Goal: Check status: Check status

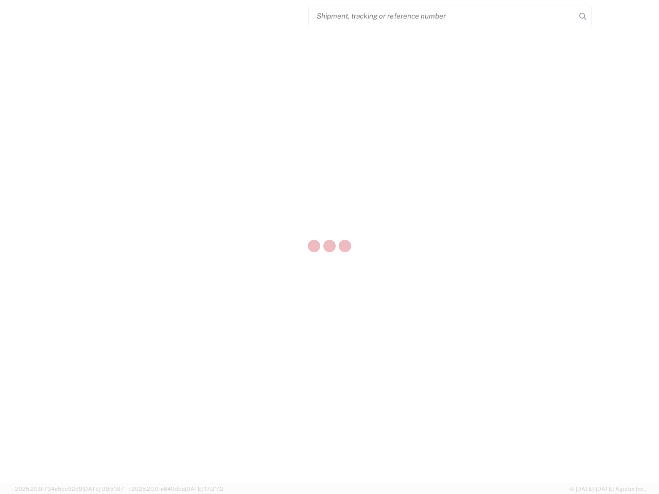
select select "US"
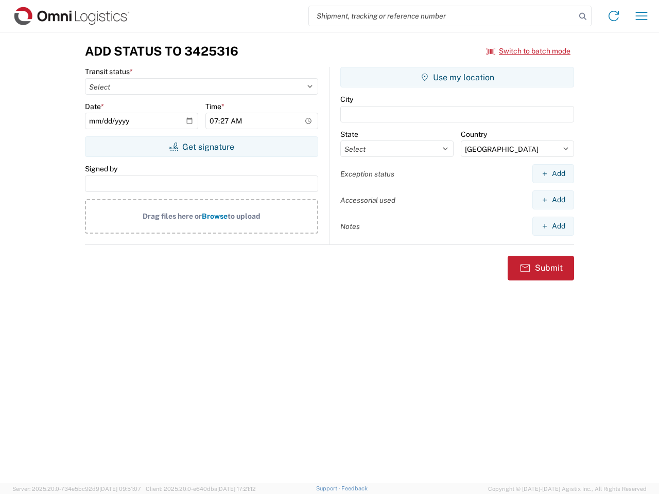
click at [442, 16] on input "search" at bounding box center [442, 16] width 267 height 20
click at [583, 16] on icon at bounding box center [583, 16] width 14 height 14
click at [614, 16] on icon at bounding box center [613, 16] width 16 height 16
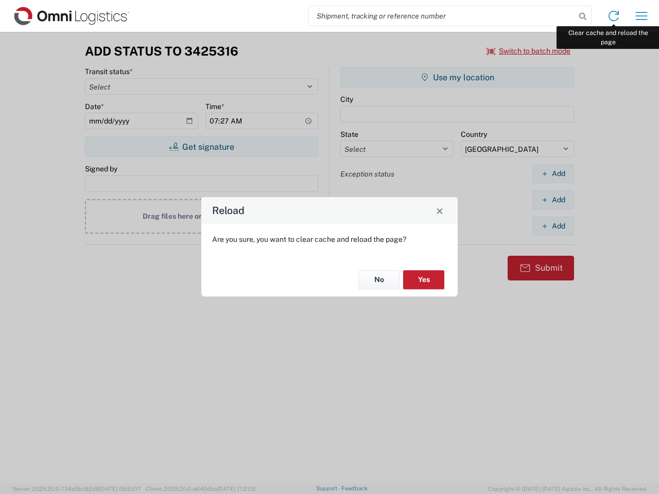
click at [642, 16] on div "Reload Are you sure, you want to clear cache and reload the page? No Yes" at bounding box center [329, 247] width 659 height 494
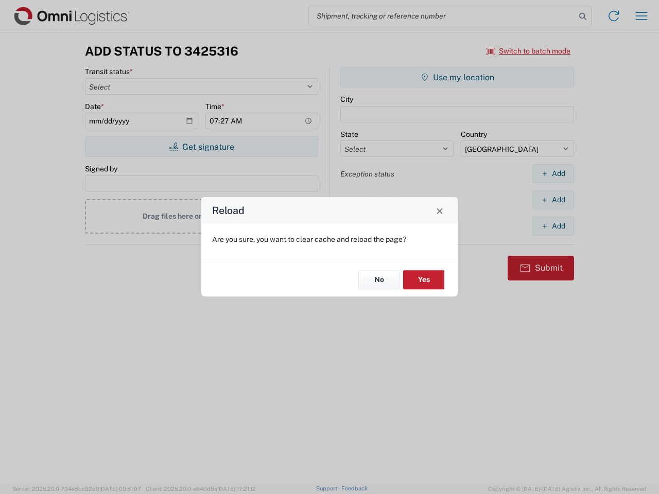
click at [529, 51] on div "Reload Are you sure, you want to clear cache and reload the page? No Yes" at bounding box center [329, 247] width 659 height 494
click at [201, 147] on div "Reload Are you sure, you want to clear cache and reload the page? No Yes" at bounding box center [329, 247] width 659 height 494
click at [457, 77] on div "Reload Are you sure, you want to clear cache and reload the page? No Yes" at bounding box center [329, 247] width 659 height 494
click at [553, 174] on div "Reload Are you sure, you want to clear cache and reload the page? No Yes" at bounding box center [329, 247] width 659 height 494
click at [553, 200] on div "Reload Are you sure, you want to clear cache and reload the page? No Yes" at bounding box center [329, 247] width 659 height 494
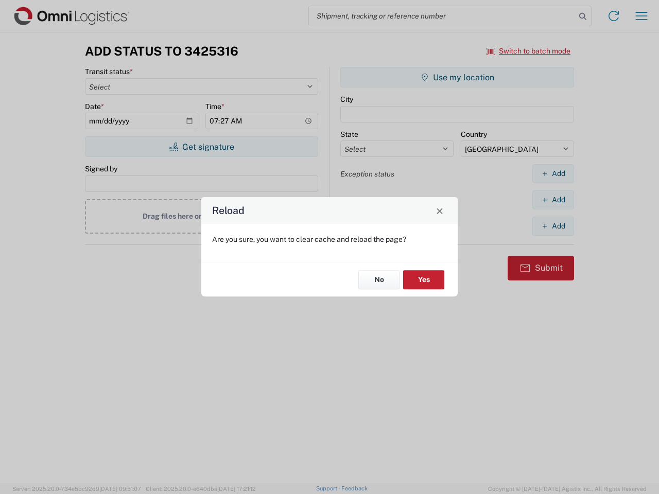
click at [553, 226] on div "Reload Are you sure, you want to clear cache and reload the page? No Yes" at bounding box center [329, 247] width 659 height 494
